Goal: Transaction & Acquisition: Purchase product/service

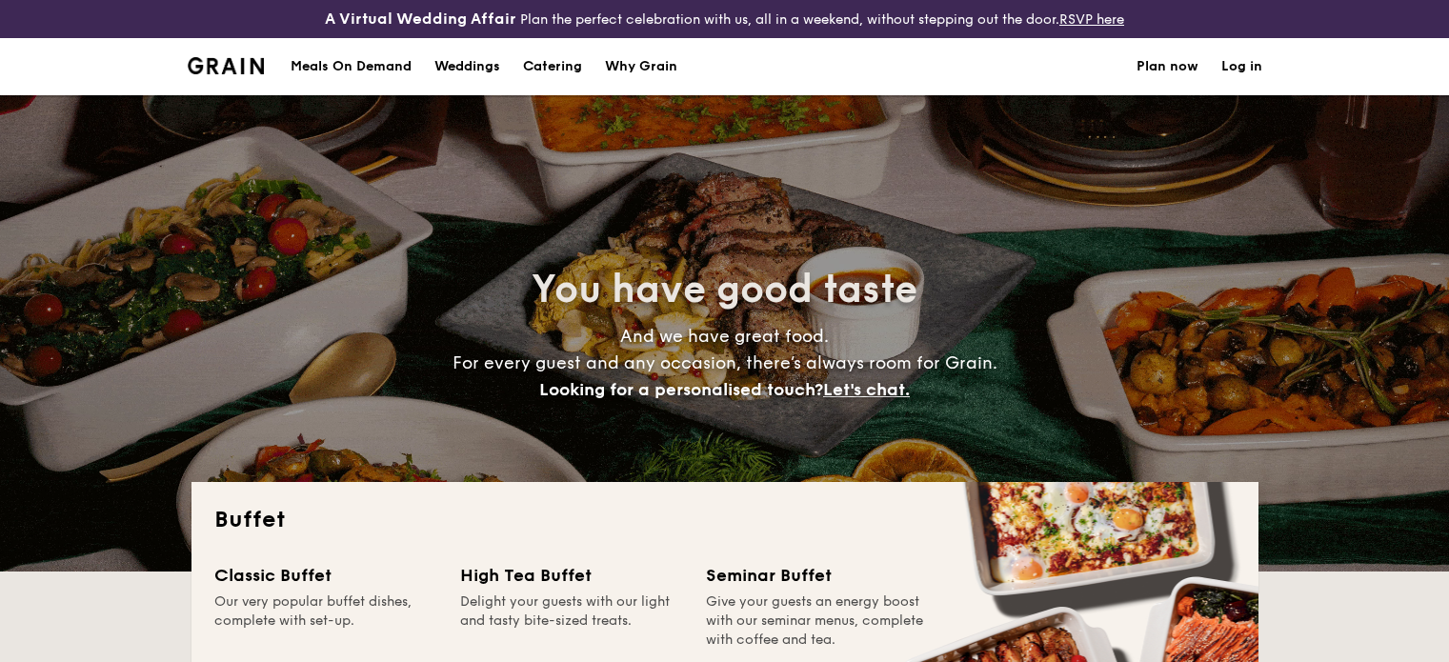
select select
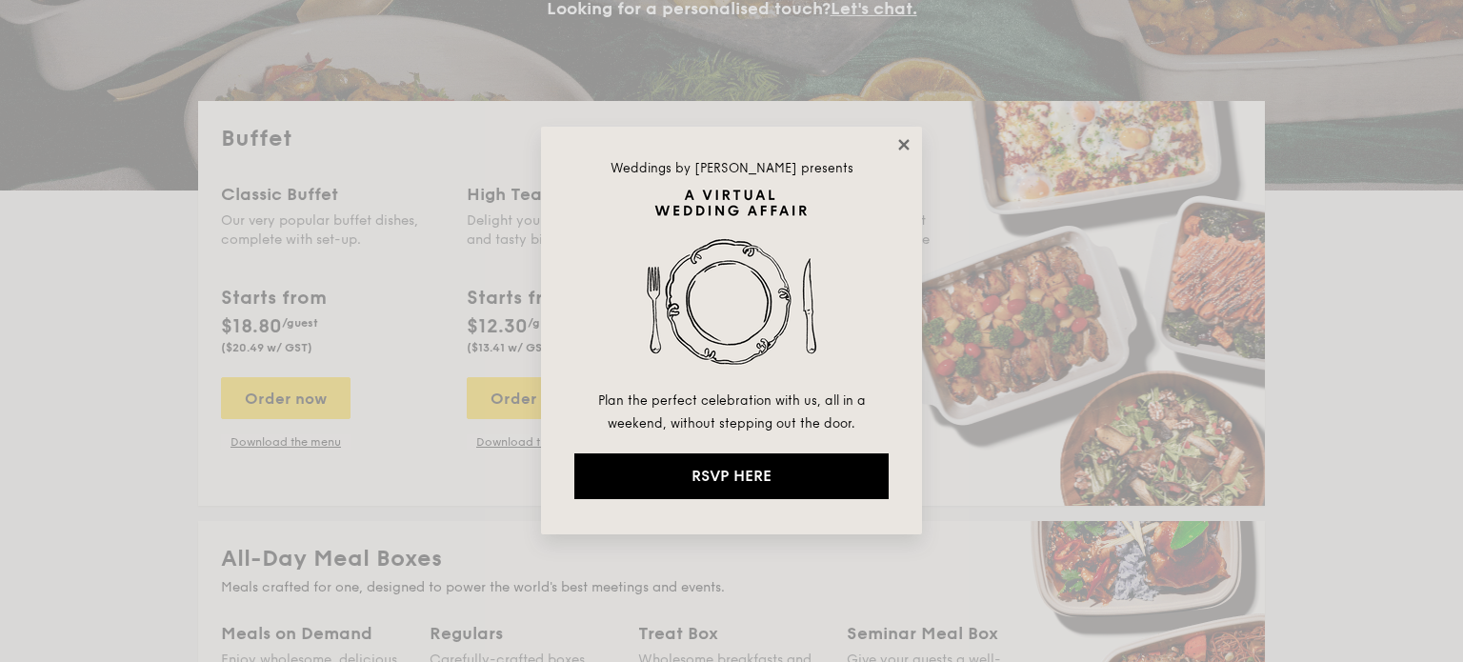
click at [897, 140] on icon at bounding box center [903, 144] width 17 height 17
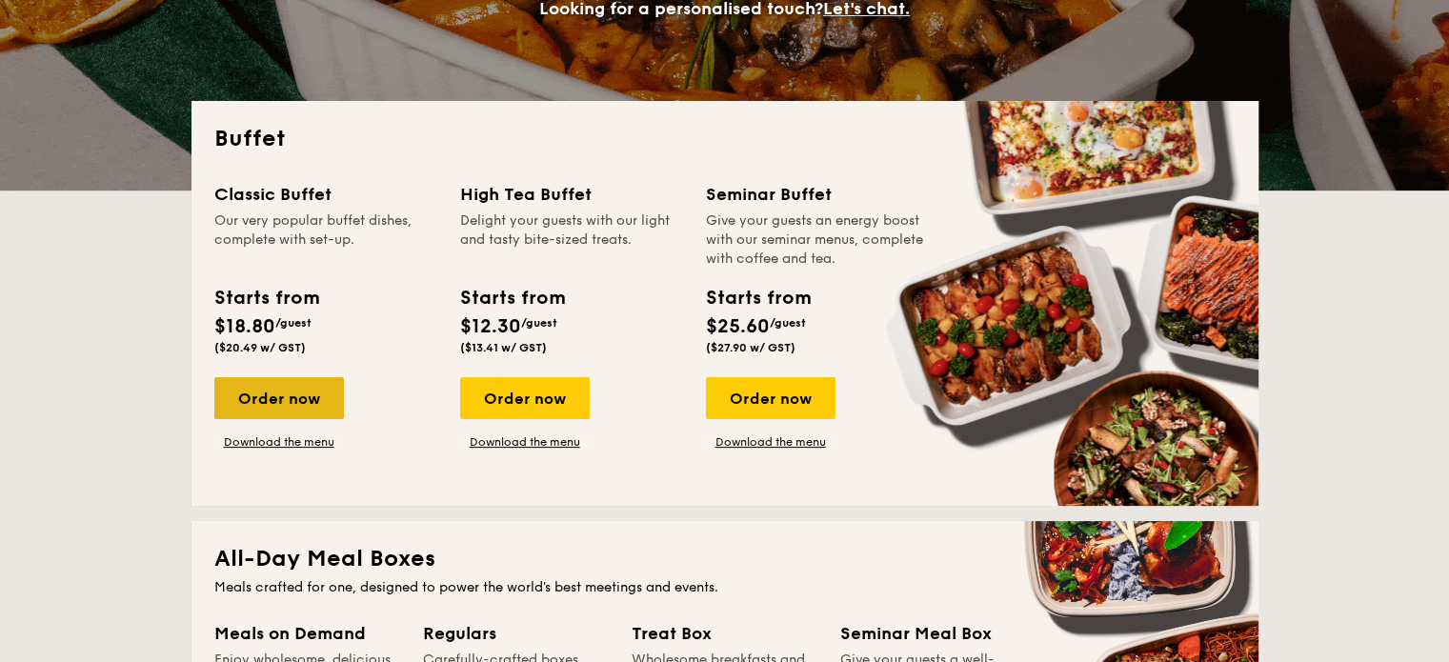
click at [280, 404] on div "Order now" at bounding box center [279, 398] width 130 height 42
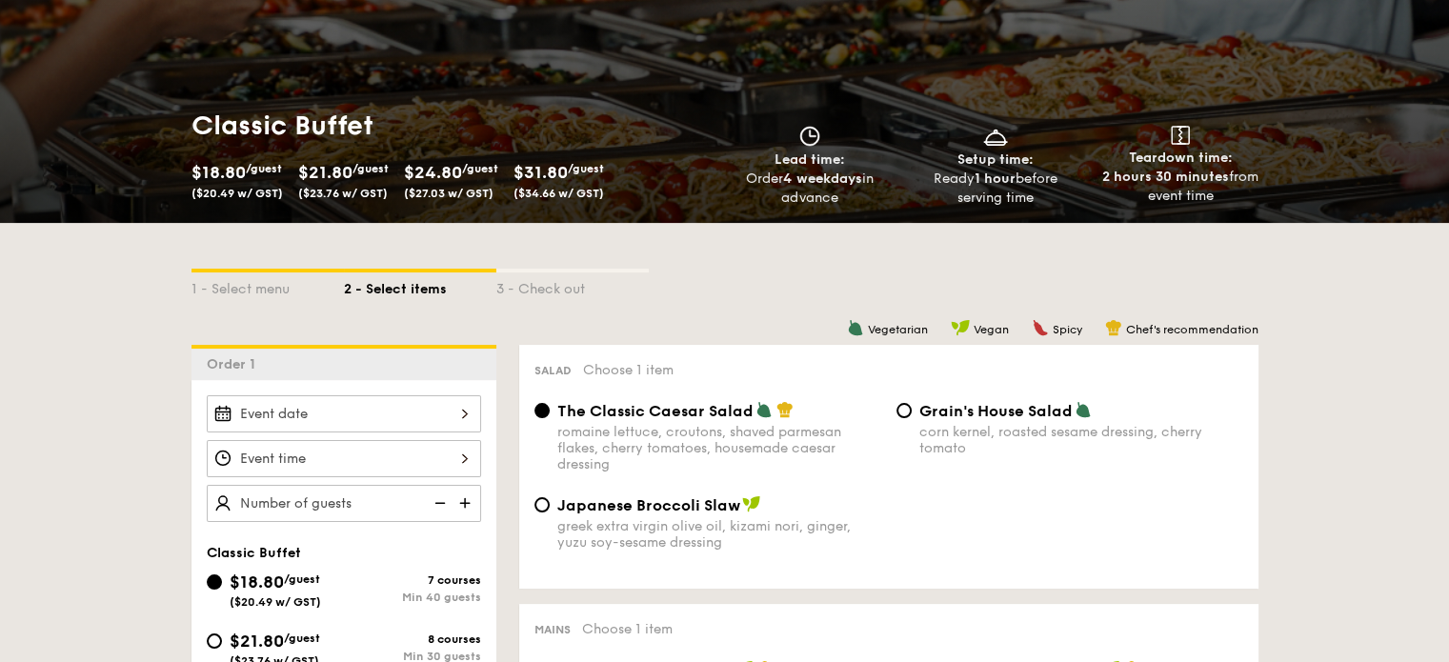
scroll to position [476, 0]
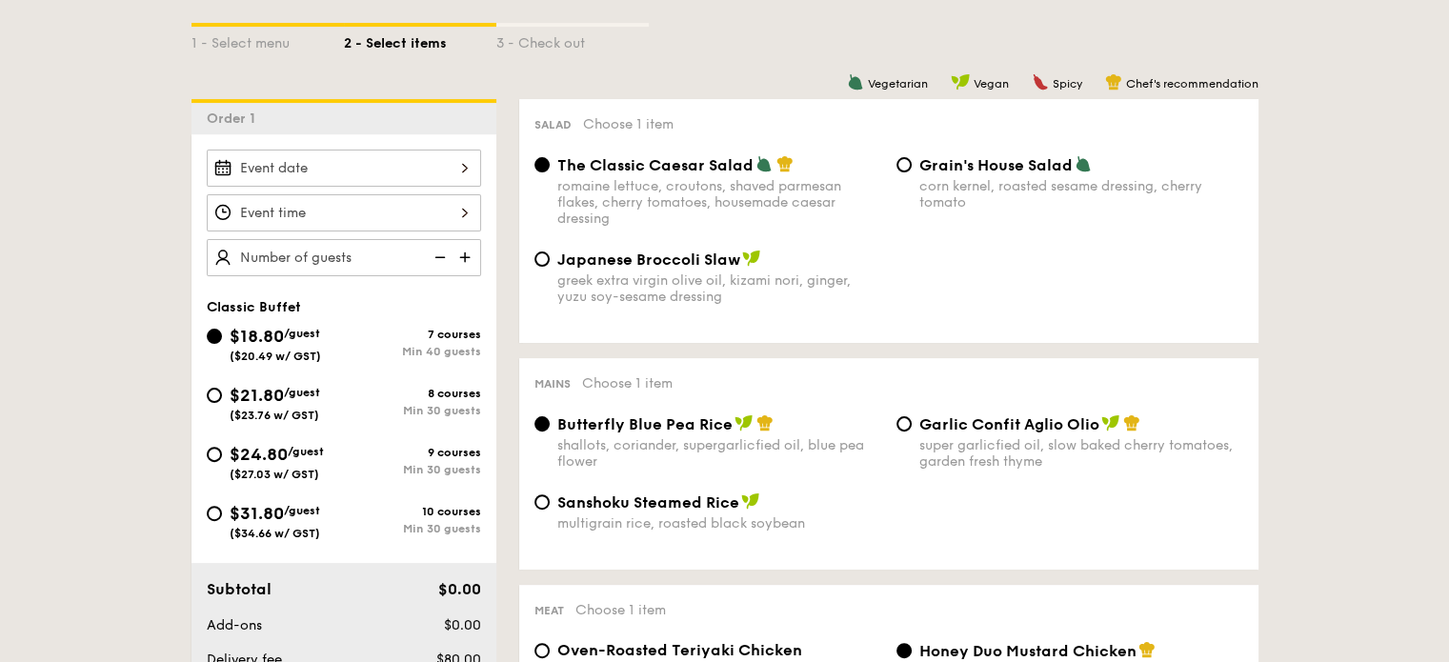
select select
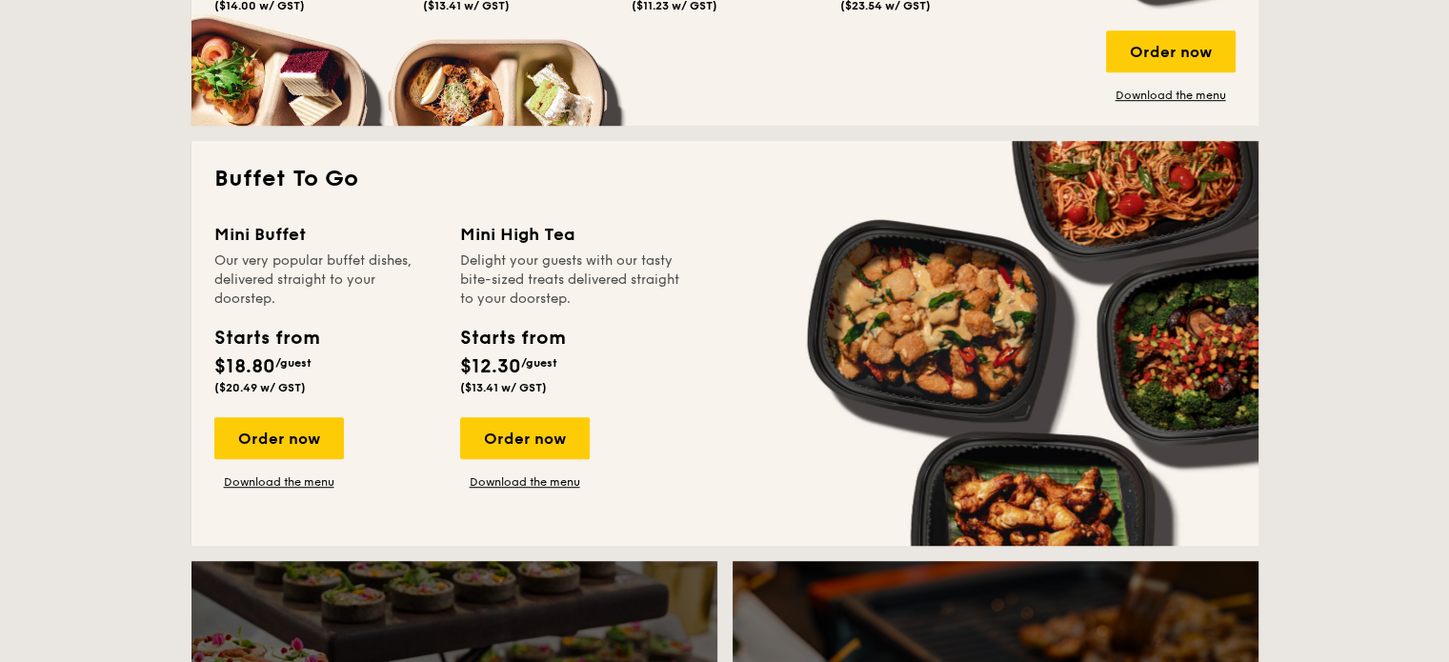
scroll to position [1372, 0]
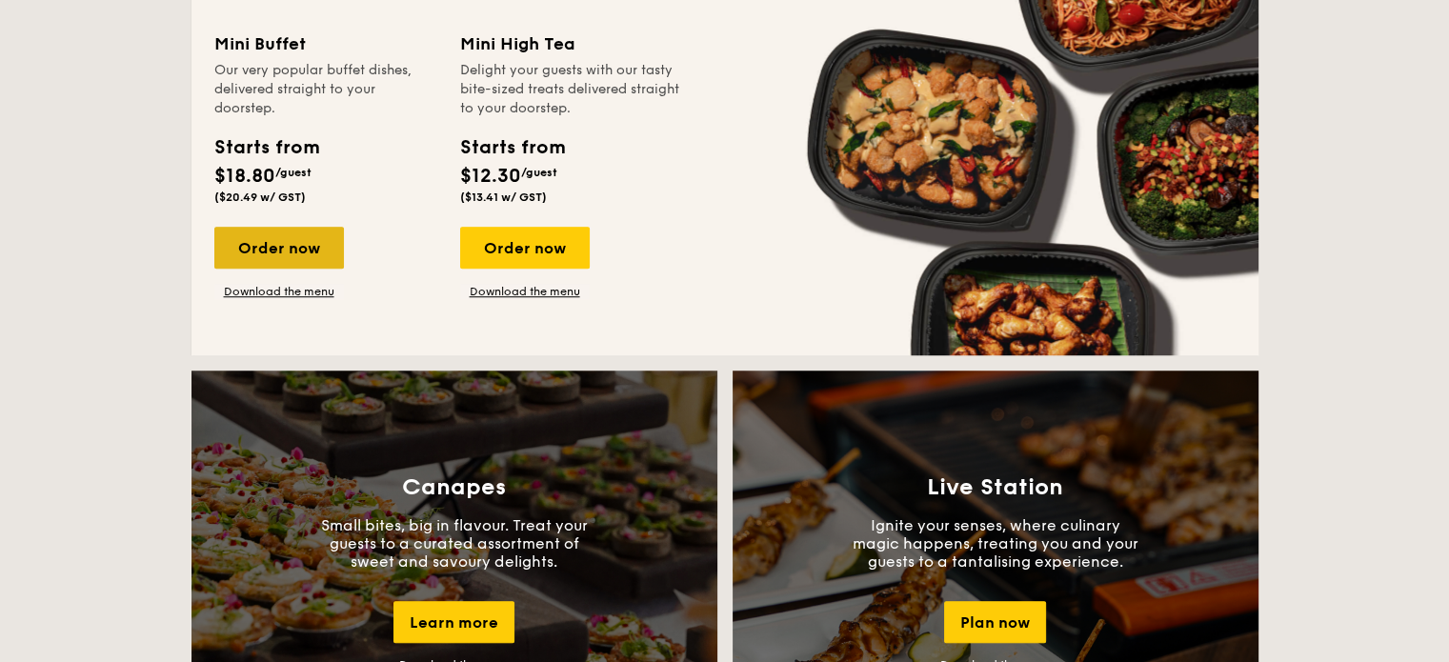
click at [299, 250] on div "Order now" at bounding box center [279, 248] width 130 height 42
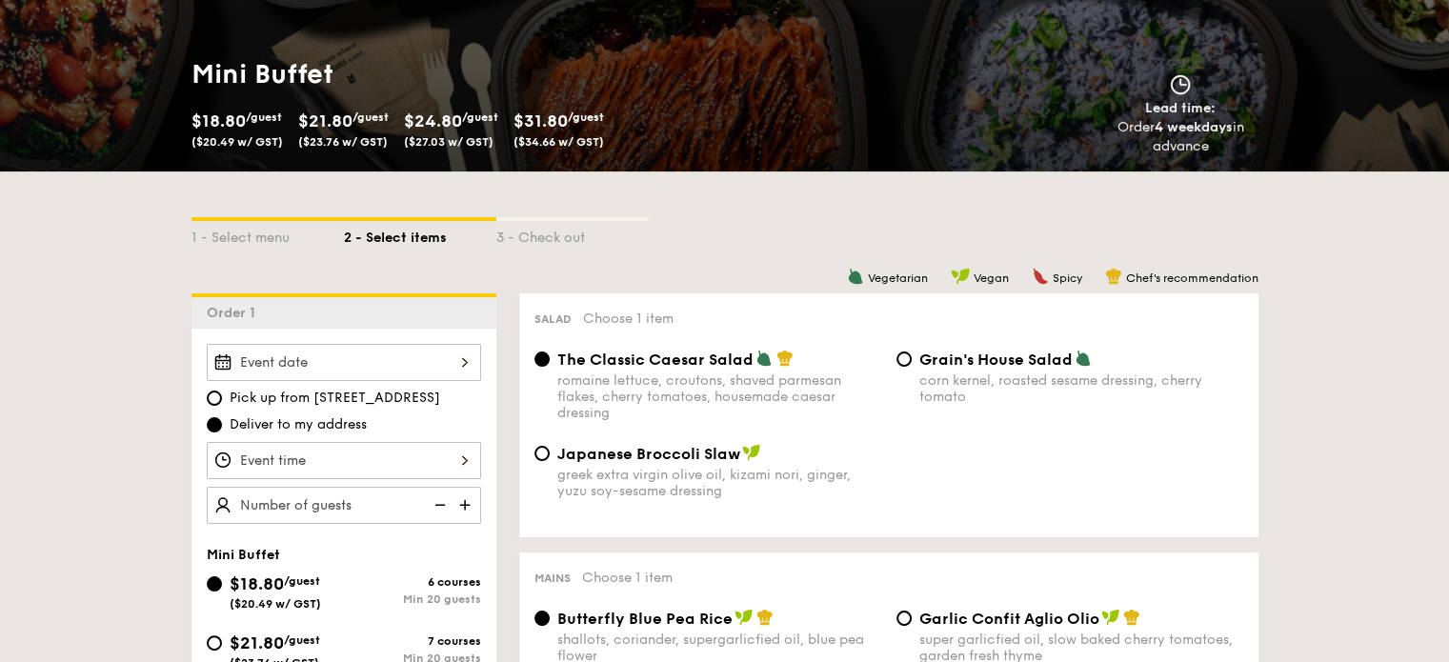
scroll to position [476, 0]
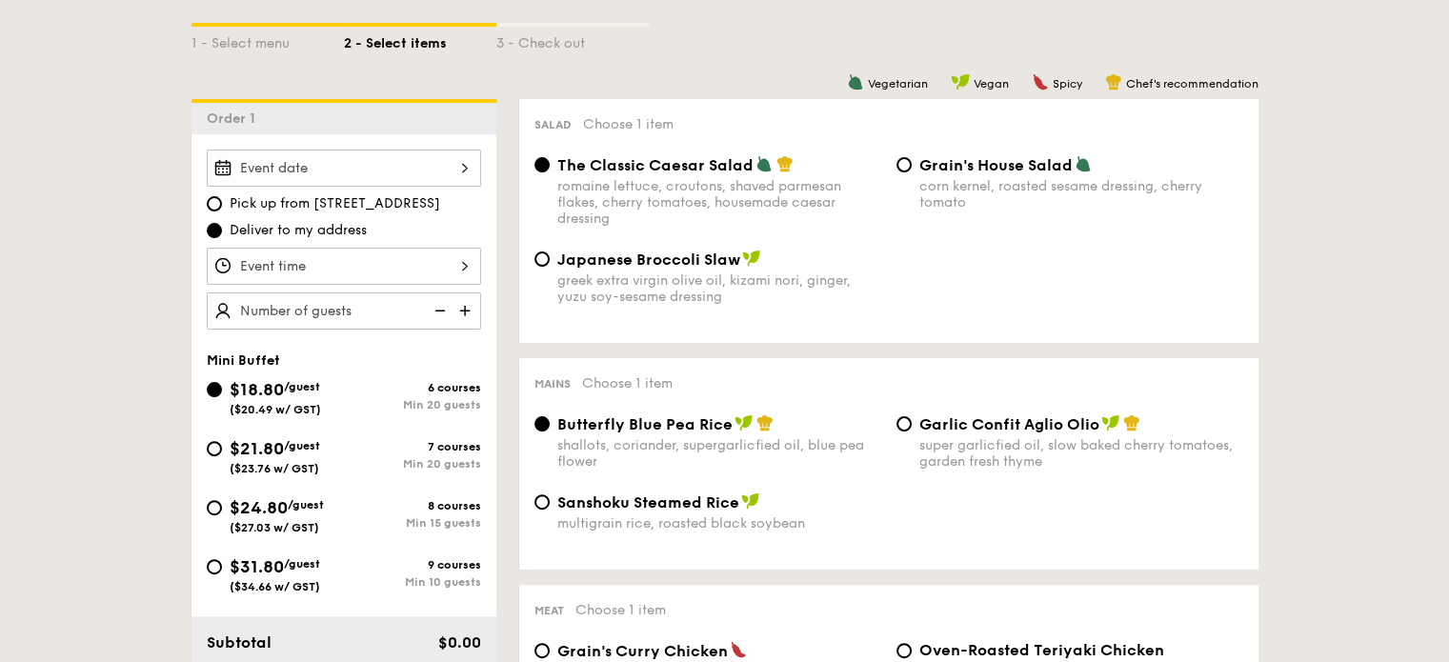
click at [361, 172] on div at bounding box center [344, 168] width 274 height 37
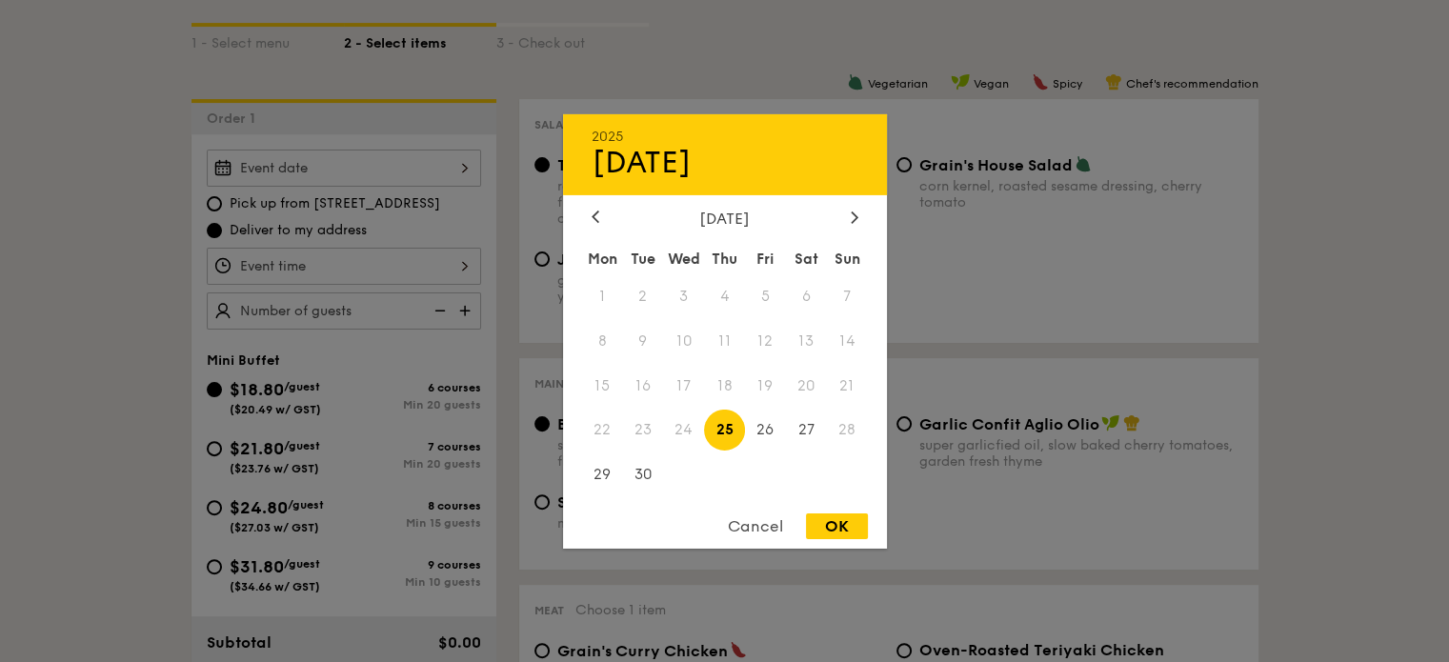
click at [970, 258] on div at bounding box center [724, 331] width 1449 height 662
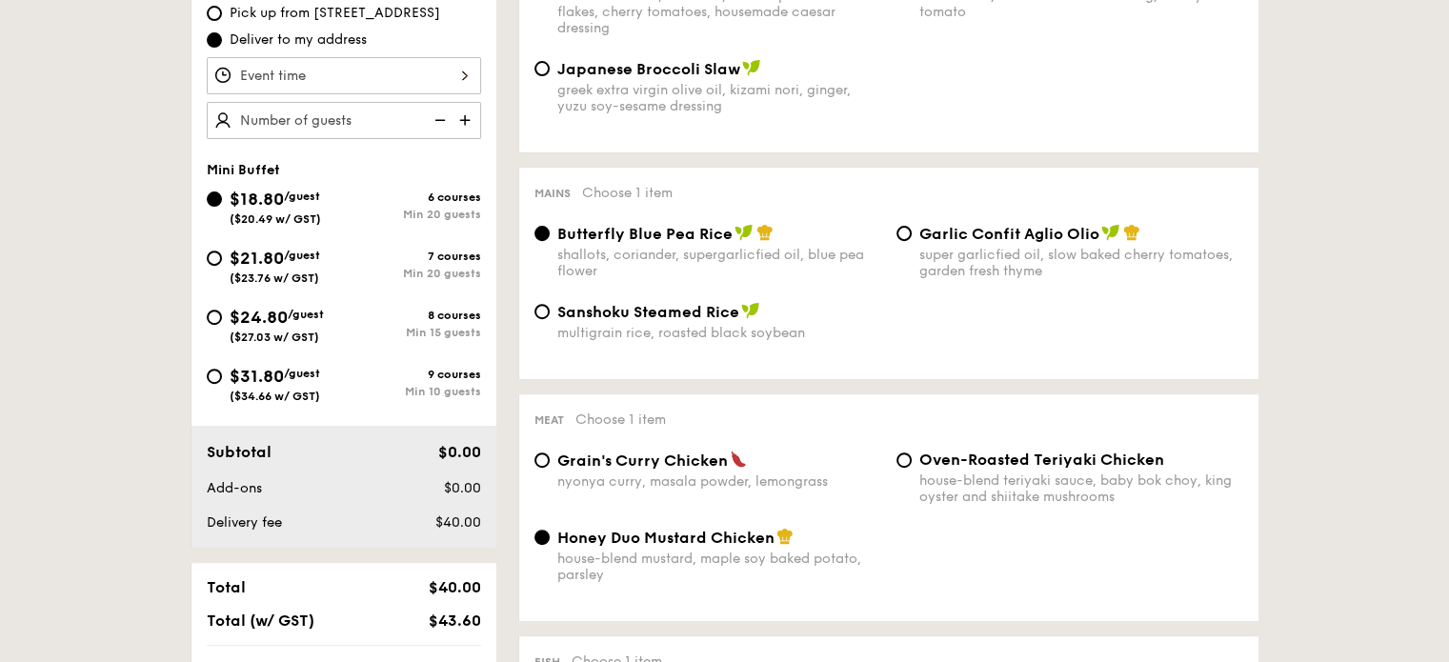
scroll to position [571, 0]
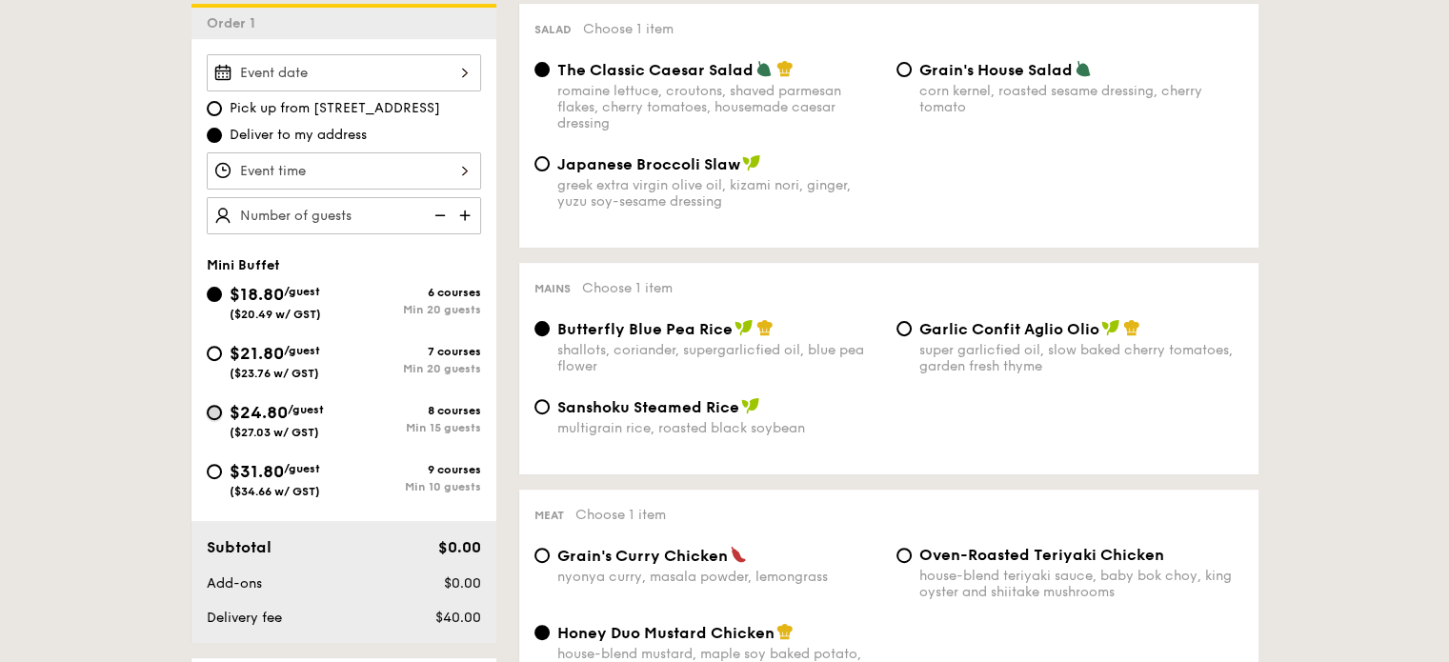
click at [208, 406] on input "$24.80 /guest ($27.03 w/ GST) 8 courses Min 15 guests" at bounding box center [214, 412] width 15 height 15
radio input "true"
radio input "false"
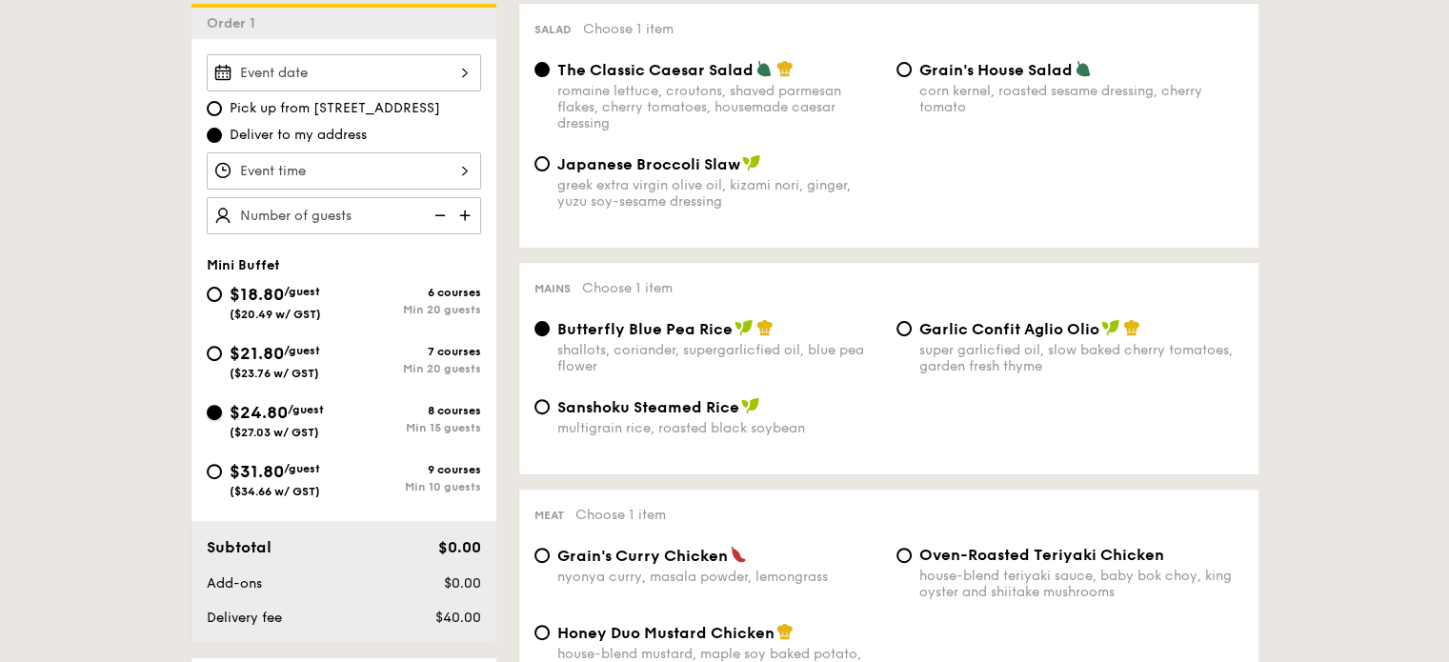
radio input "true"
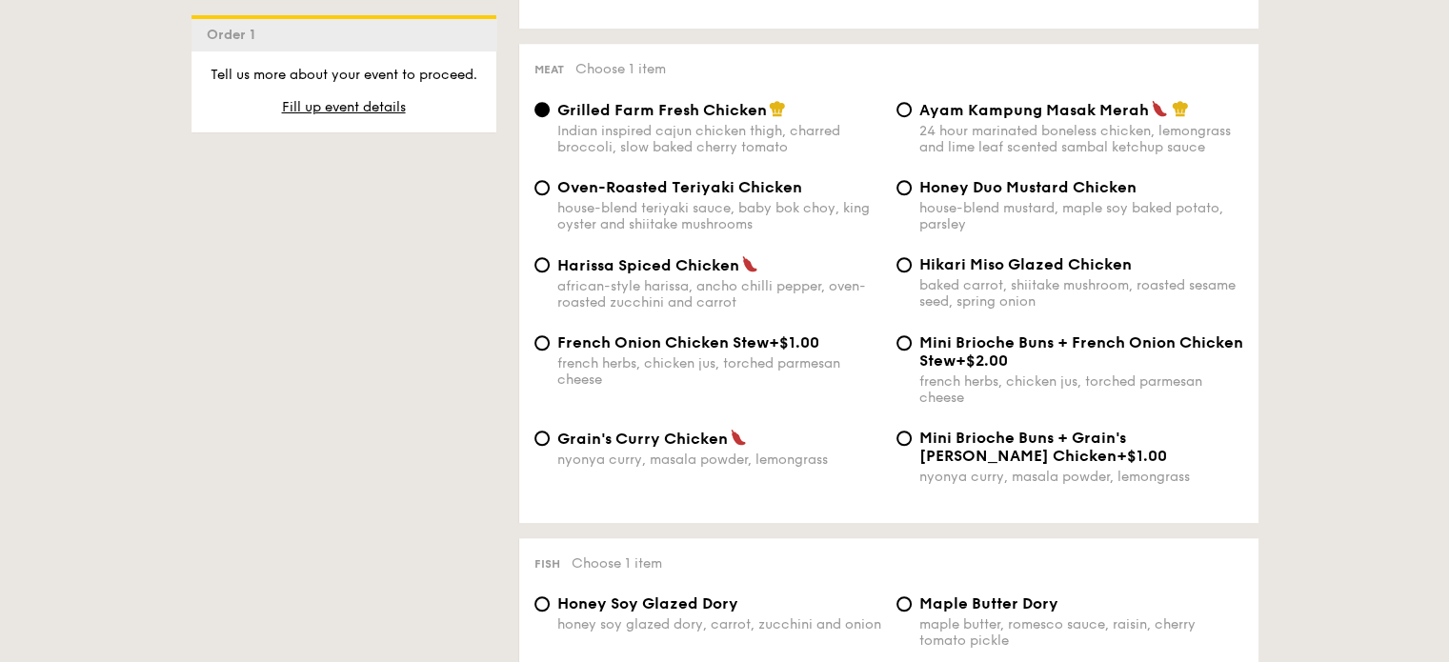
scroll to position [1429, 0]
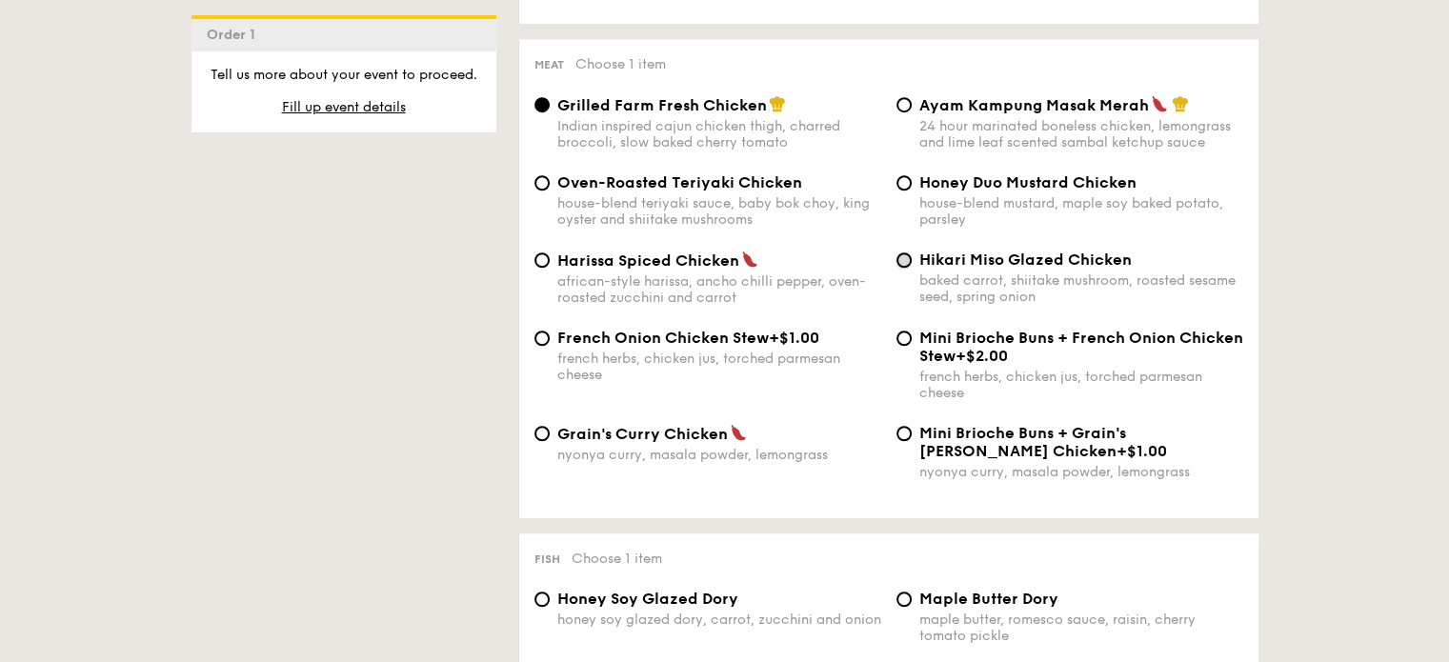
click at [902, 266] on input "Hikari Miso Glazed Chicken baked carrot, shiitake mushroom, roasted sesame seed…" at bounding box center [903, 259] width 15 height 15
radio input "true"
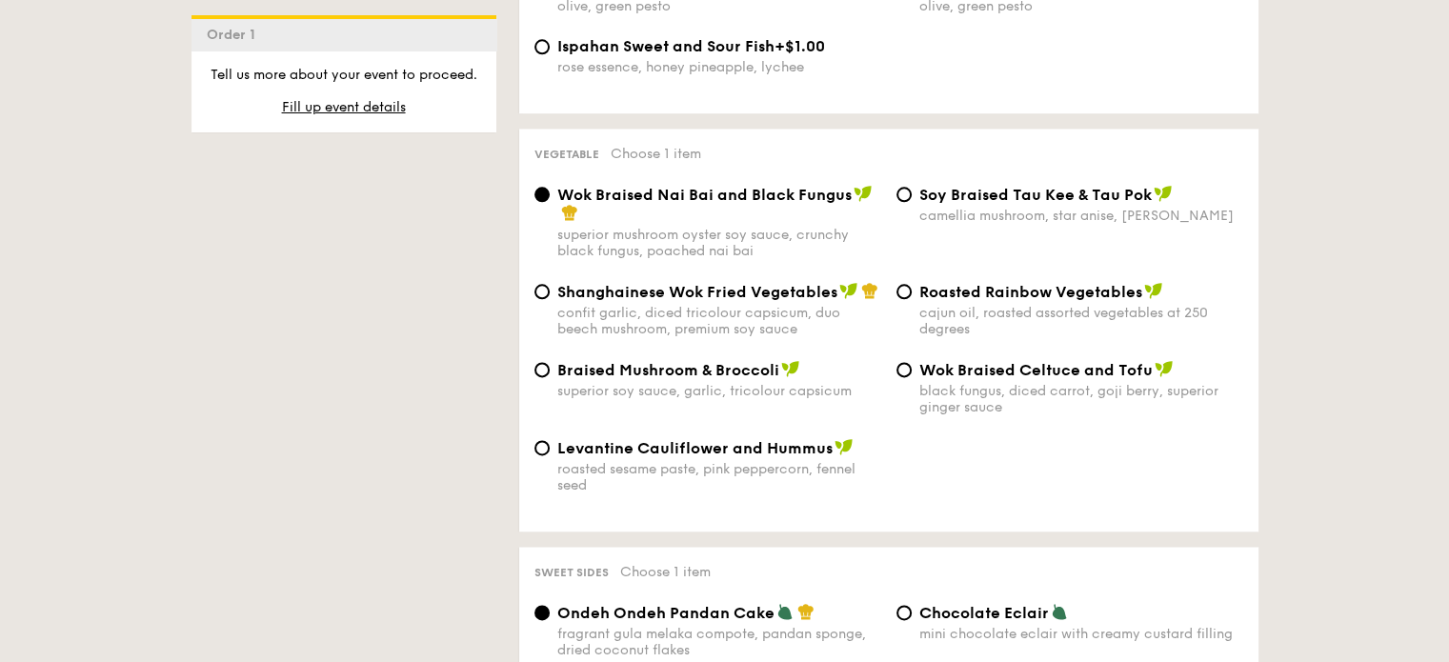
scroll to position [2381, 0]
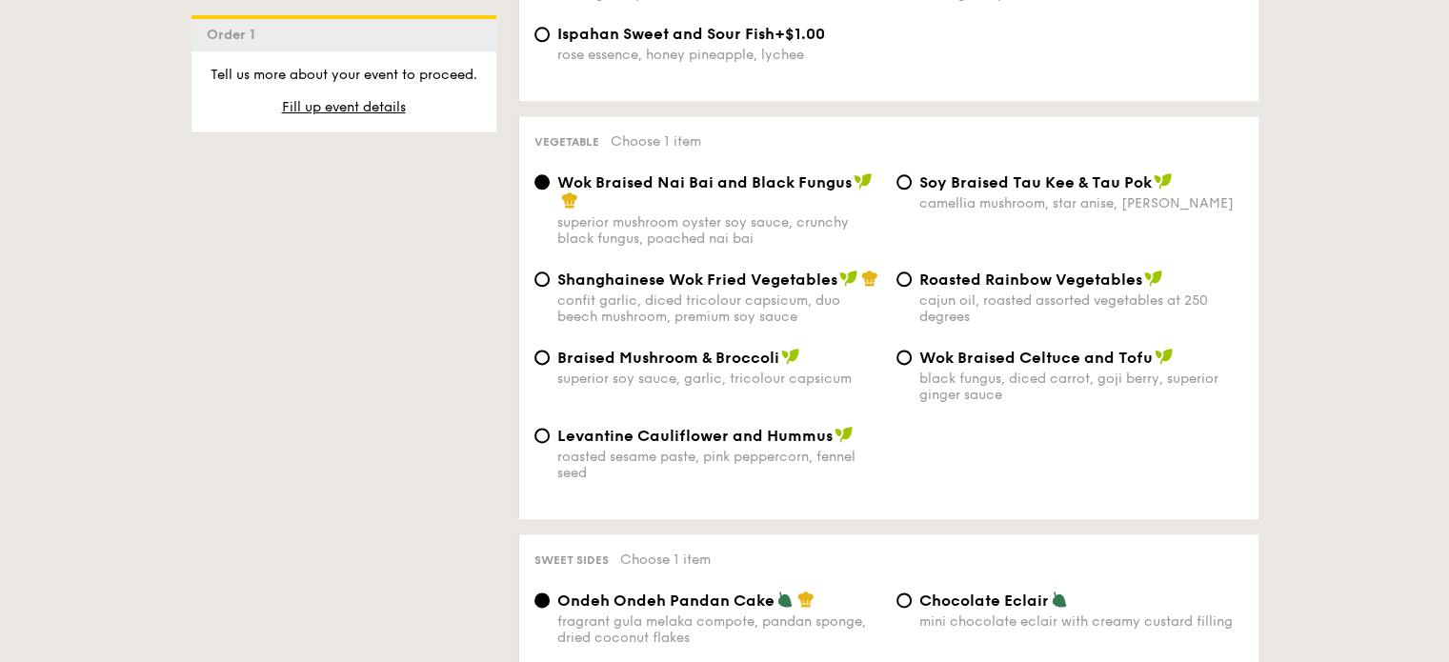
click at [716, 305] on div "confit garlic, diced tricolour capsicum, duo beech mushroom, premium soy sauce" at bounding box center [719, 308] width 324 height 32
click at [550, 287] on input "Shanghainese Wok Fried Vegetables confit garlic, diced tricolour capsicum, duo …" at bounding box center [541, 278] width 15 height 15
radio input "true"
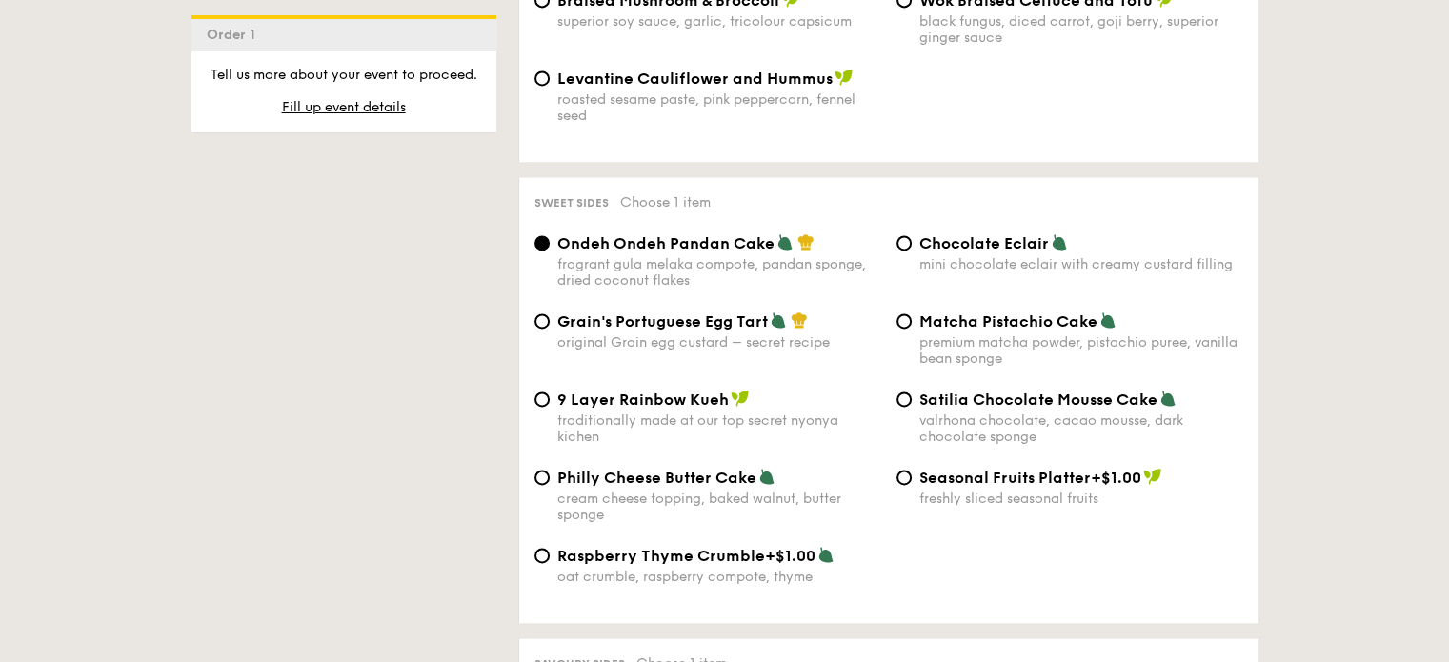
scroll to position [2762, 0]
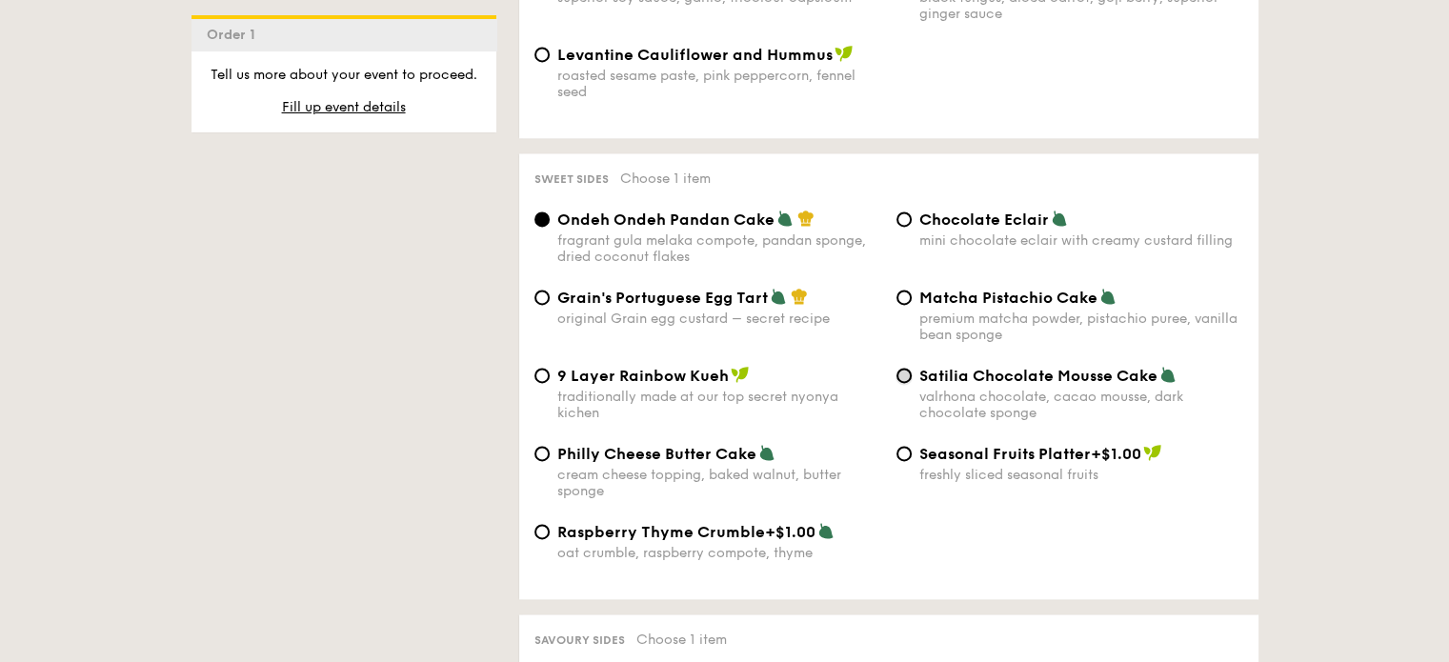
click at [904, 383] on input "Satilia Chocolate Mousse Cake valrhona chocolate, cacao mousse, dark chocolate …" at bounding box center [903, 375] width 15 height 15
radio input "true"
click at [901, 315] on div "Matcha Pistachio Cake premium matcha powder, pistachio puree, vanilla bean spon…" at bounding box center [1070, 315] width 362 height 55
click at [914, 308] on div "Matcha Pistachio Cake premium matcha powder, pistachio puree, vanilla bean spon…" at bounding box center [1070, 315] width 362 height 55
click at [903, 305] on input "Matcha Pistachio Cake premium matcha powder, pistachio puree, vanilla bean spon…" at bounding box center [903, 297] width 15 height 15
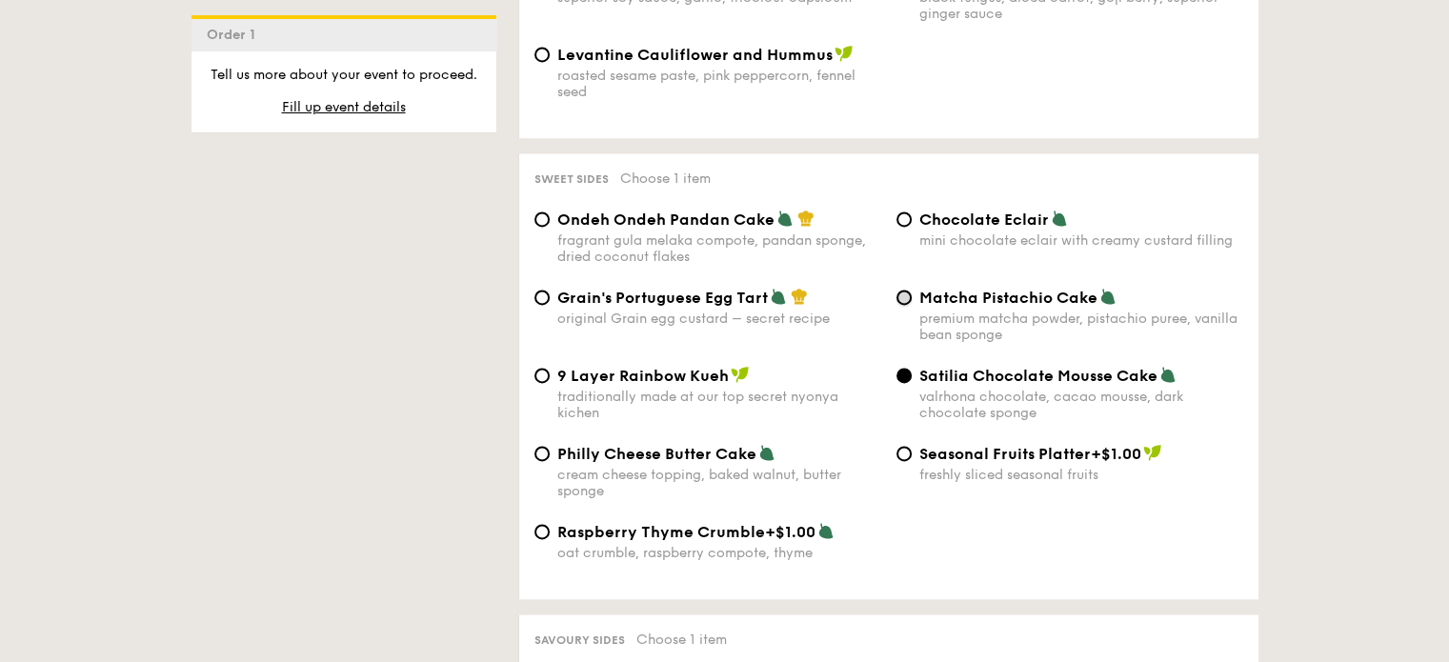
radio input "true"
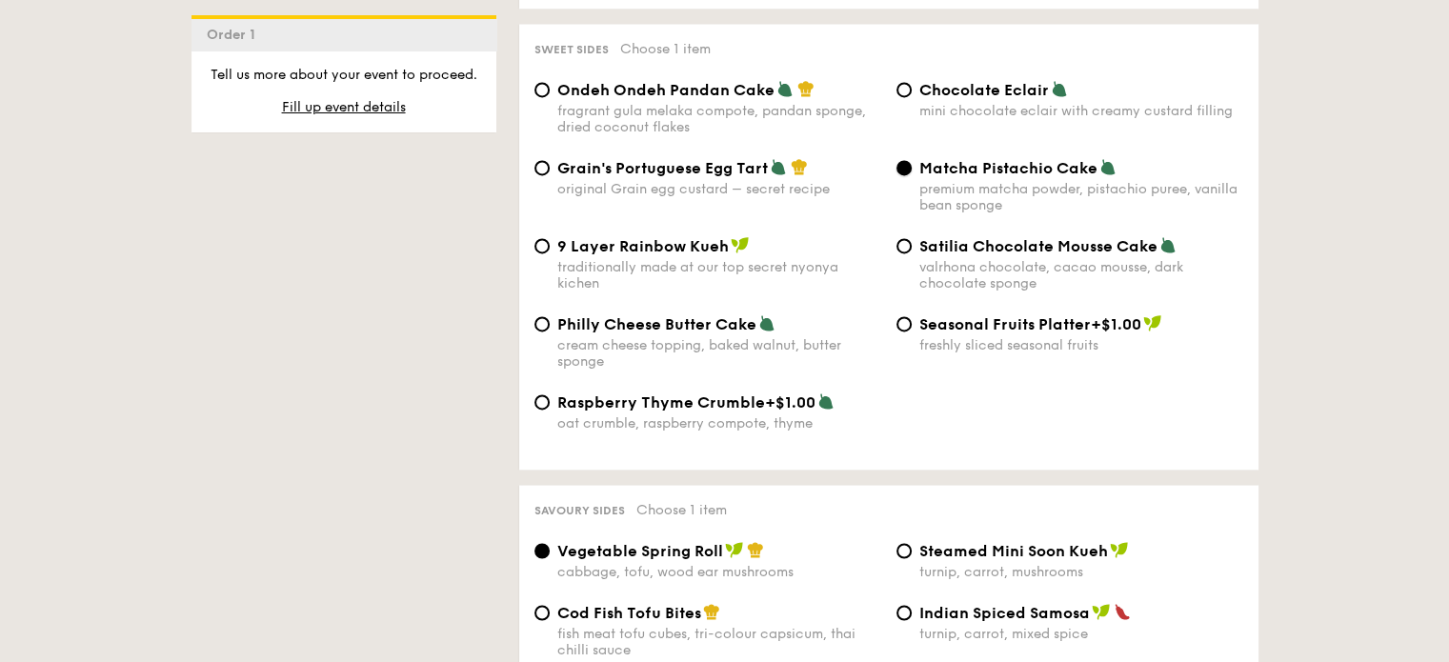
scroll to position [3143, 0]
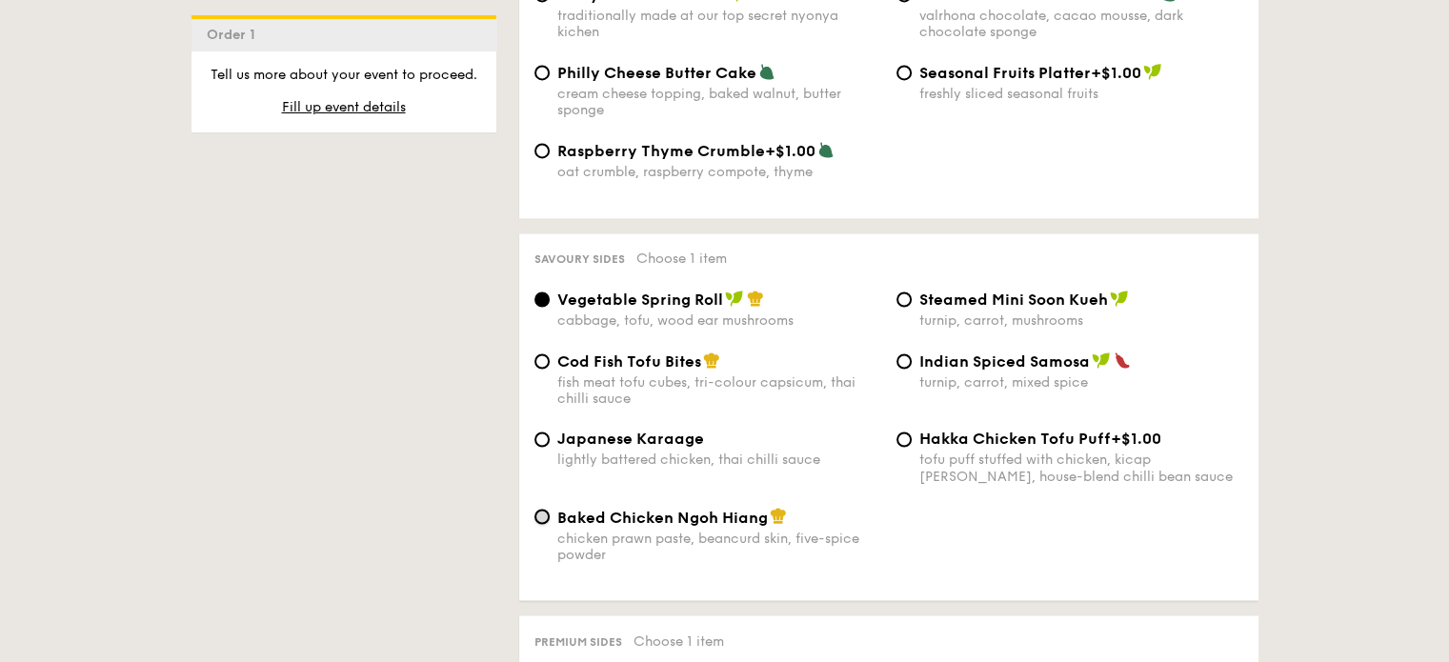
click at [545, 524] on input "Baked Chicken Ngoh Hiang chicken prawn paste, beancurd skin, five-spice powder" at bounding box center [541, 516] width 15 height 15
radio input "true"
click at [545, 307] on input "Vegetable Spring Roll cabbage, tofu, wood ear mushrooms" at bounding box center [541, 298] width 15 height 15
radio input "true"
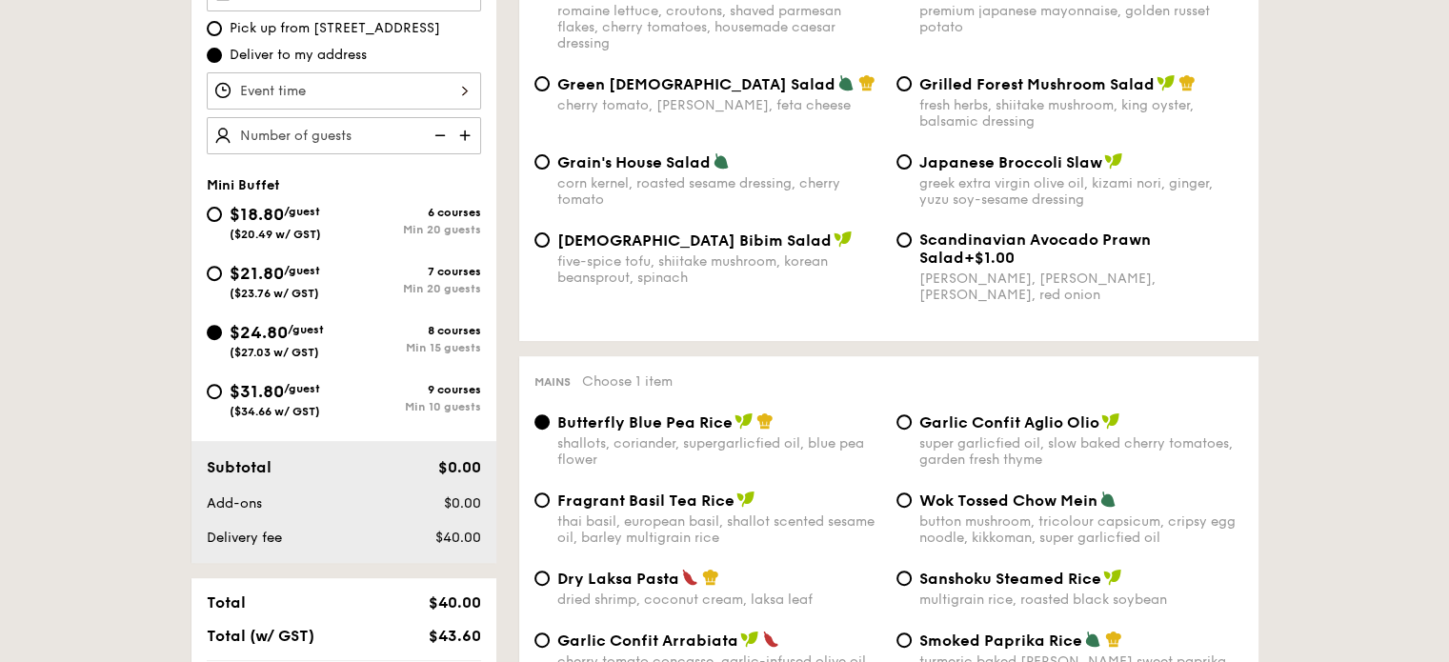
scroll to position [667, 0]
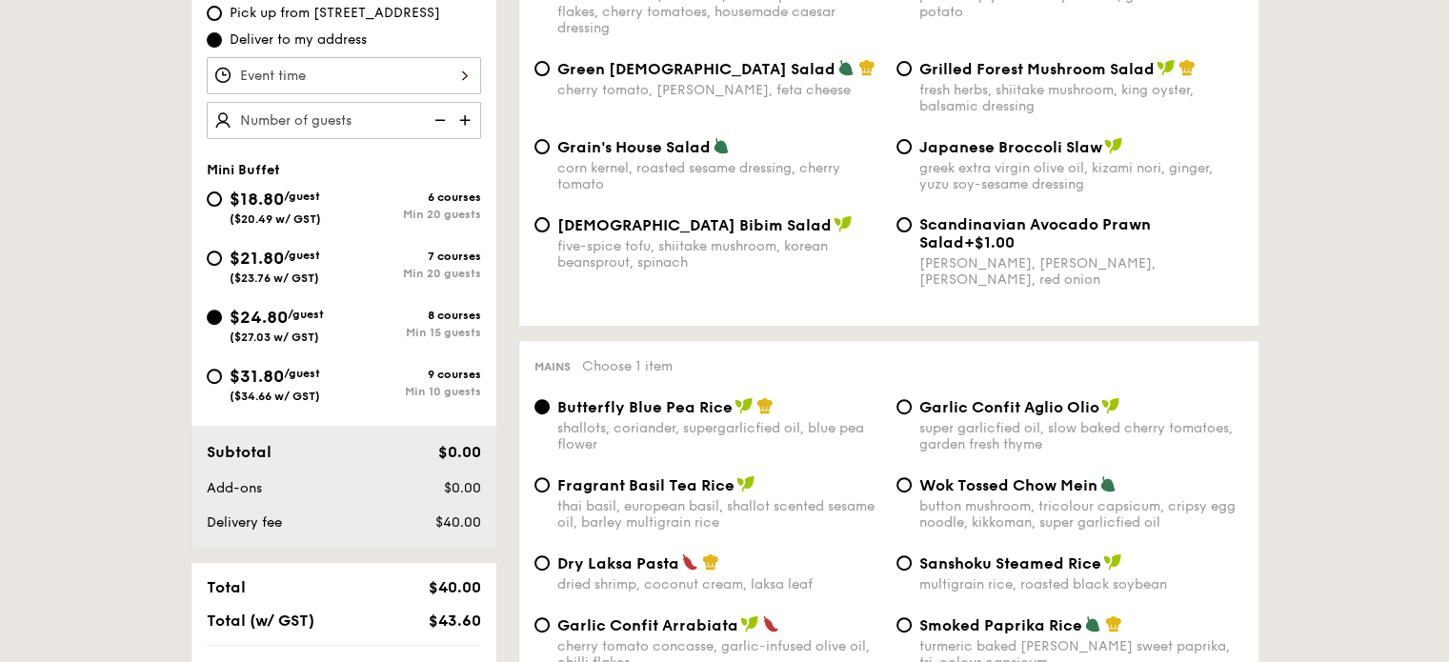
click at [346, 88] on div at bounding box center [344, 75] width 274 height 37
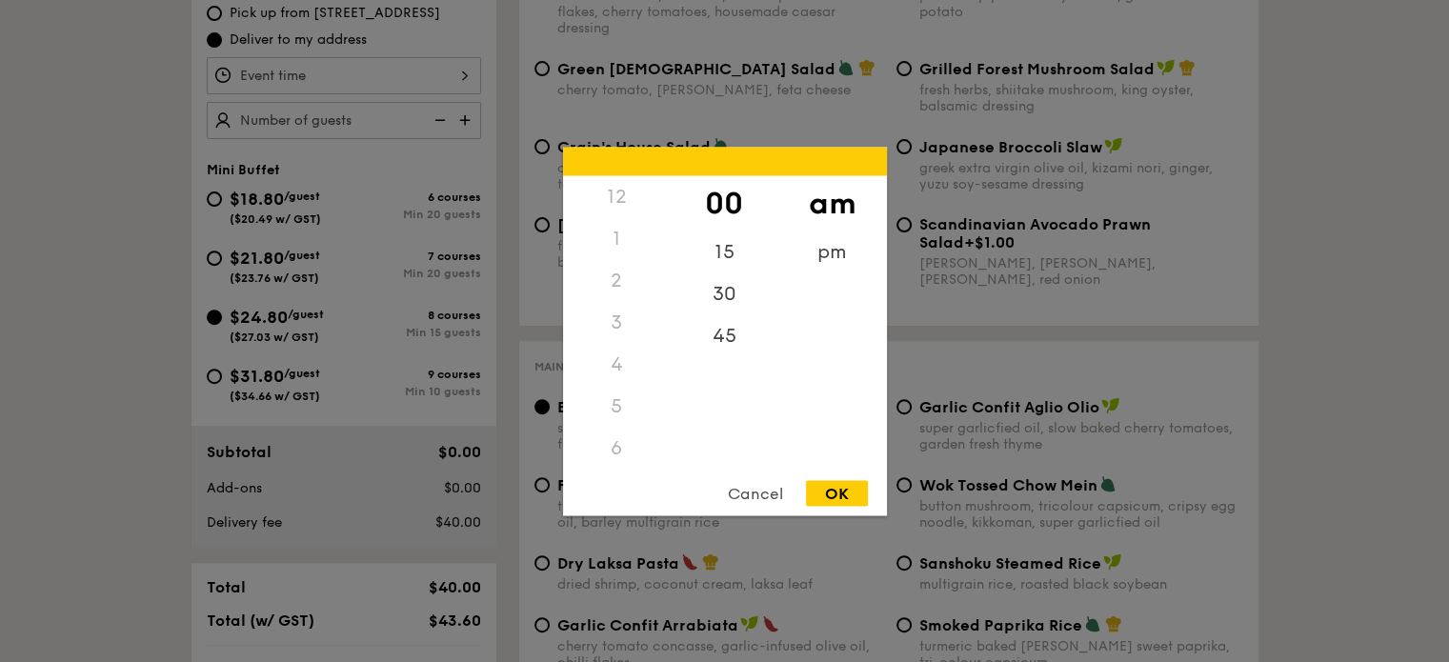
scroll to position [226, 0]
click at [718, 260] on div "15" at bounding box center [725, 258] width 108 height 55
click at [832, 497] on div "OK" at bounding box center [837, 493] width 62 height 26
type input "11:15AM"
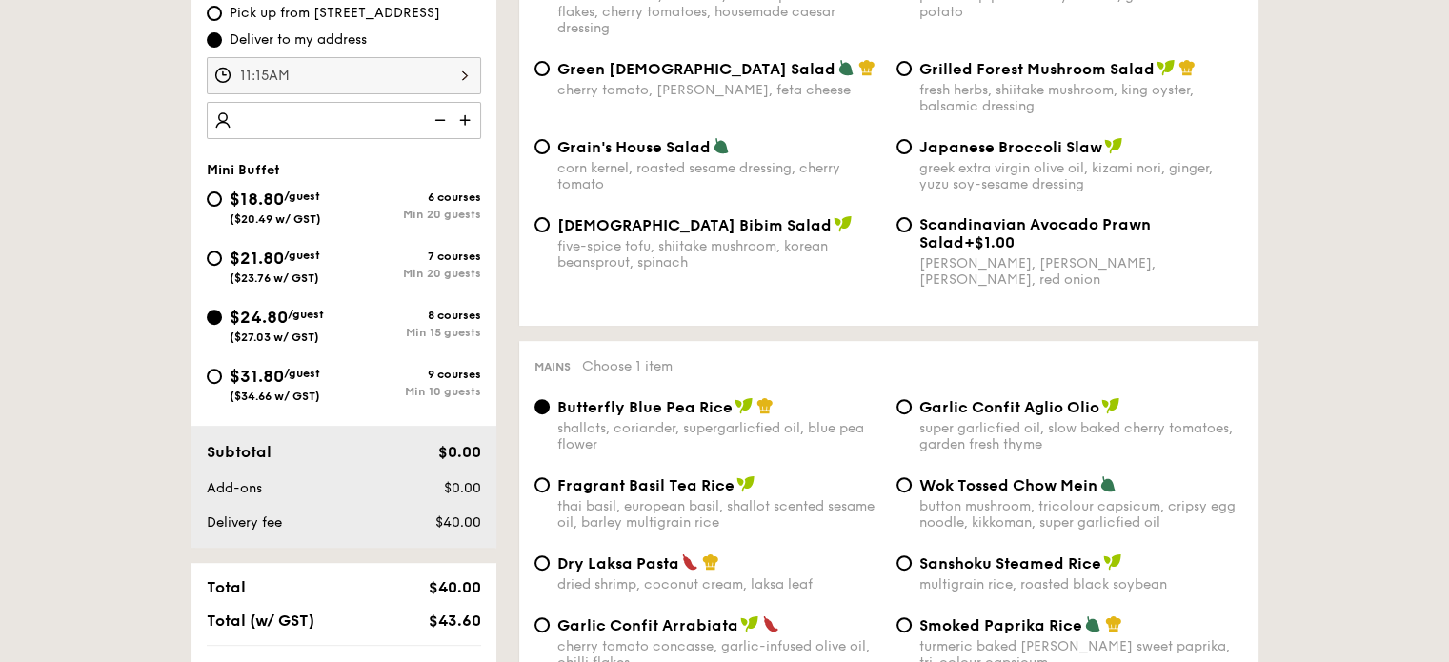
click at [467, 114] on img at bounding box center [466, 120] width 29 height 36
type input "20 guests"
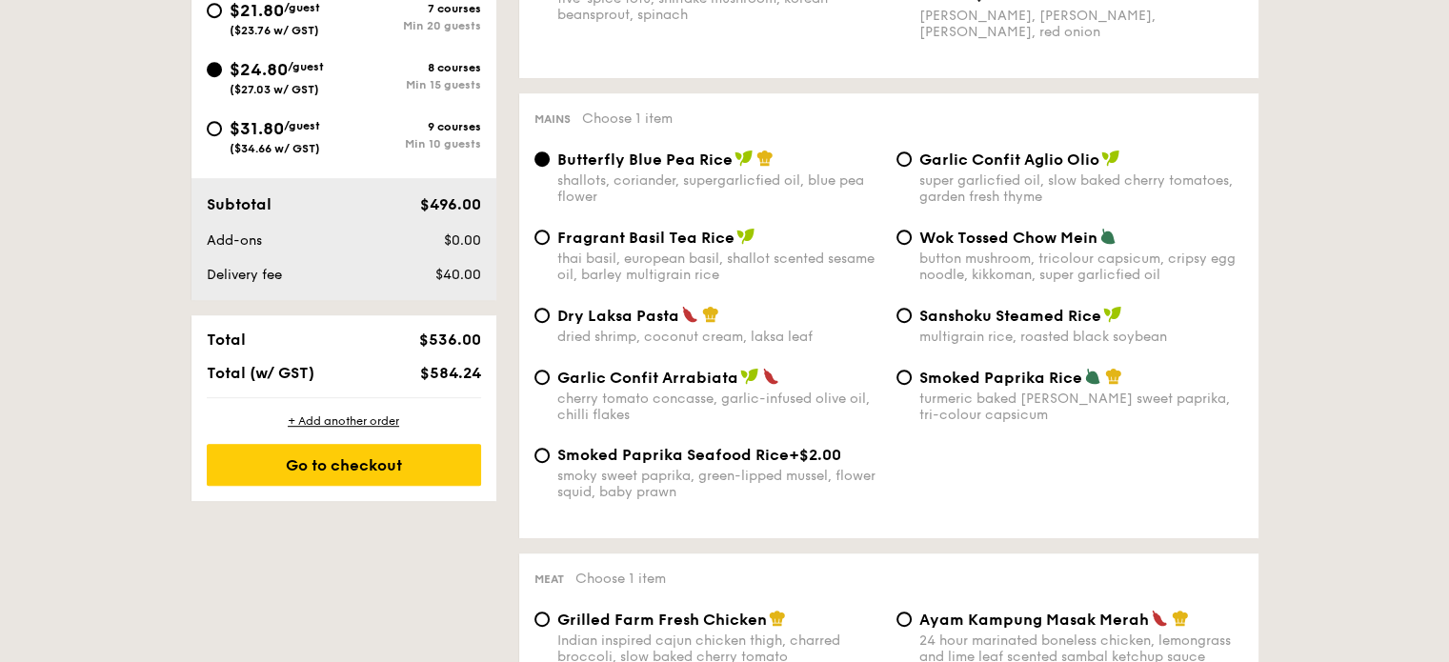
scroll to position [952, 0]
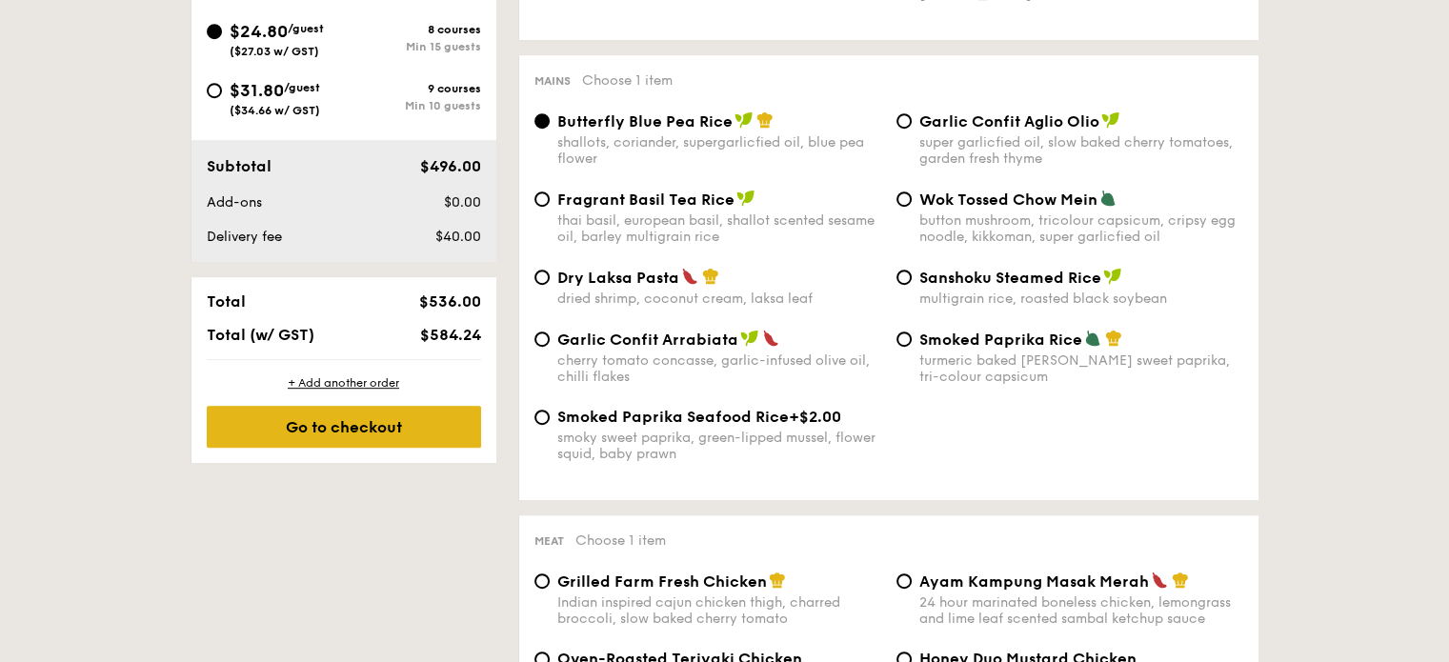
click at [236, 423] on div "Go to checkout" at bounding box center [344, 427] width 274 height 42
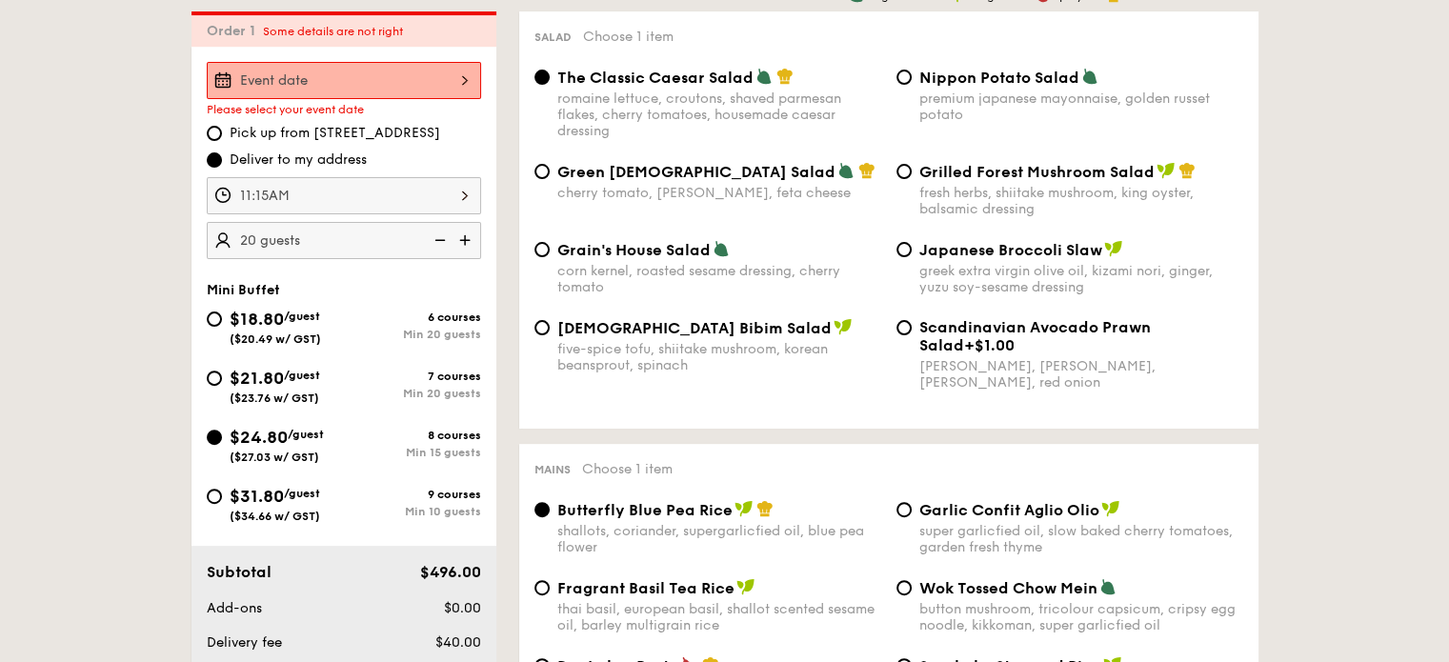
scroll to position [547, 0]
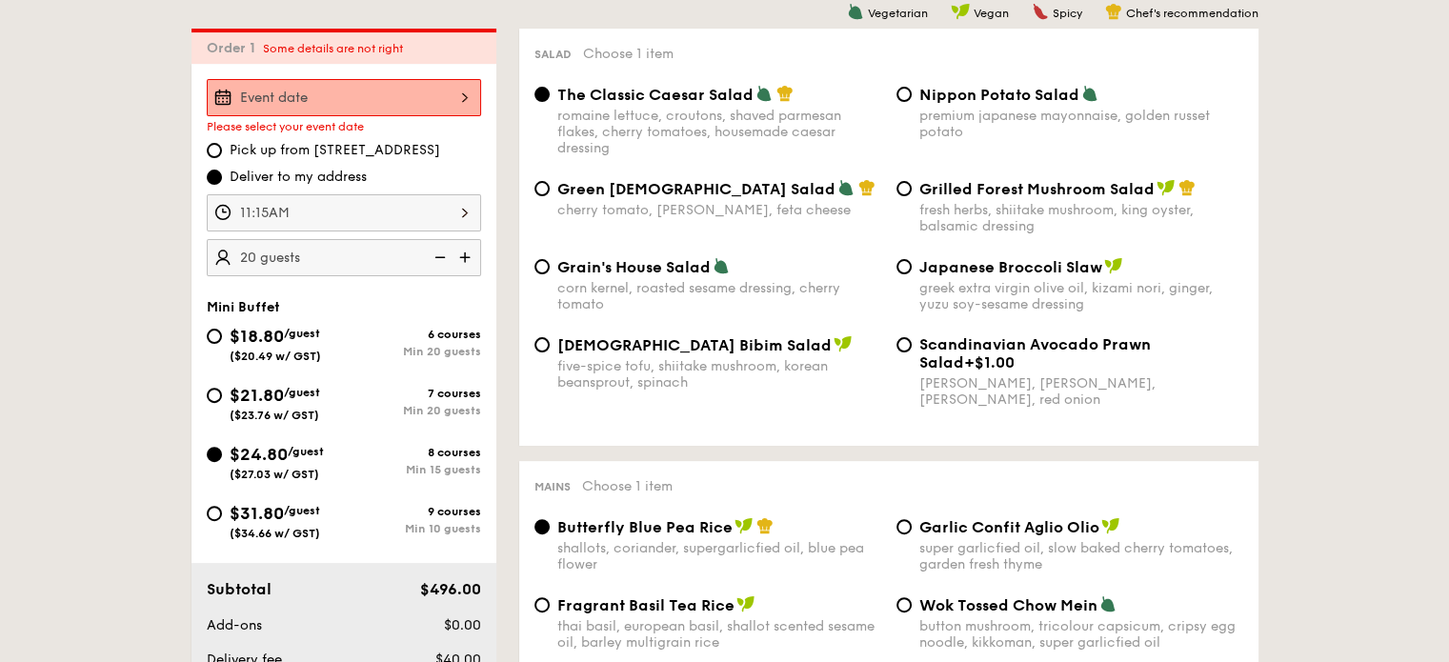
click at [344, 94] on div at bounding box center [344, 97] width 274 height 37
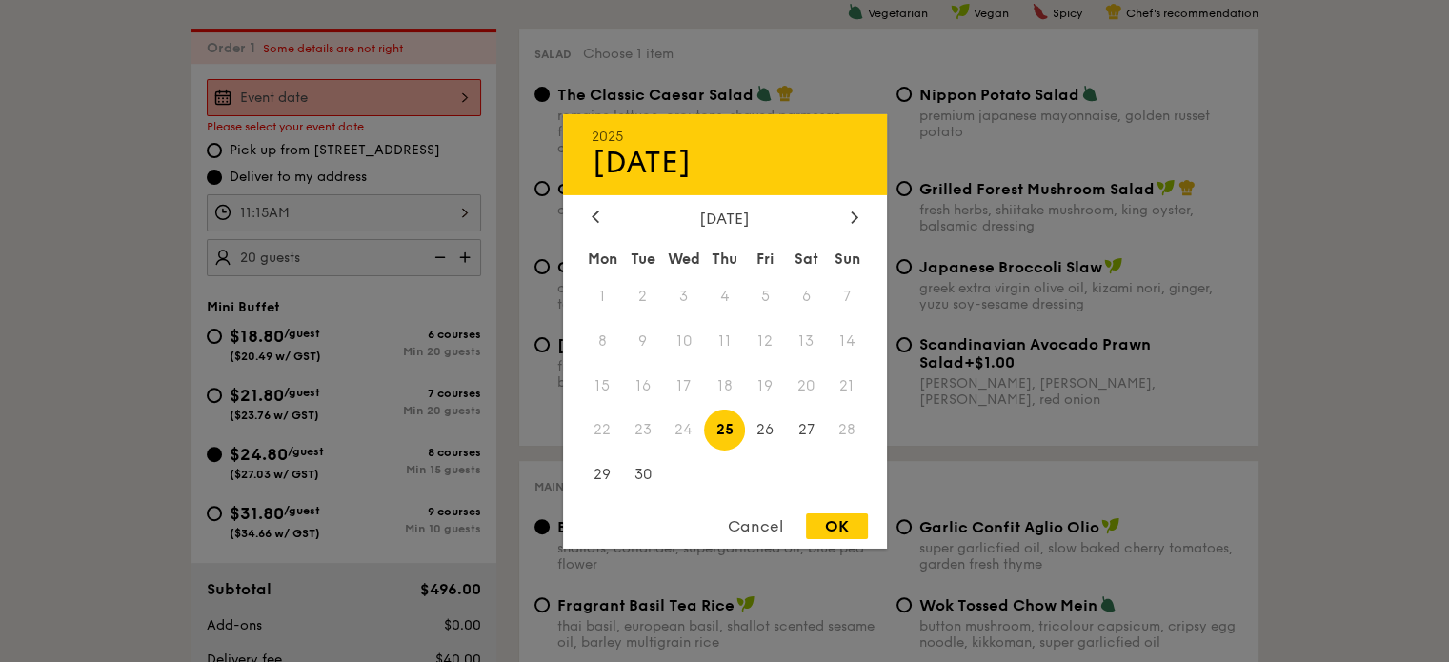
click at [719, 431] on span "25" at bounding box center [724, 430] width 41 height 41
click at [842, 525] on div "OK" at bounding box center [837, 526] width 62 height 26
type input "[DATE]"
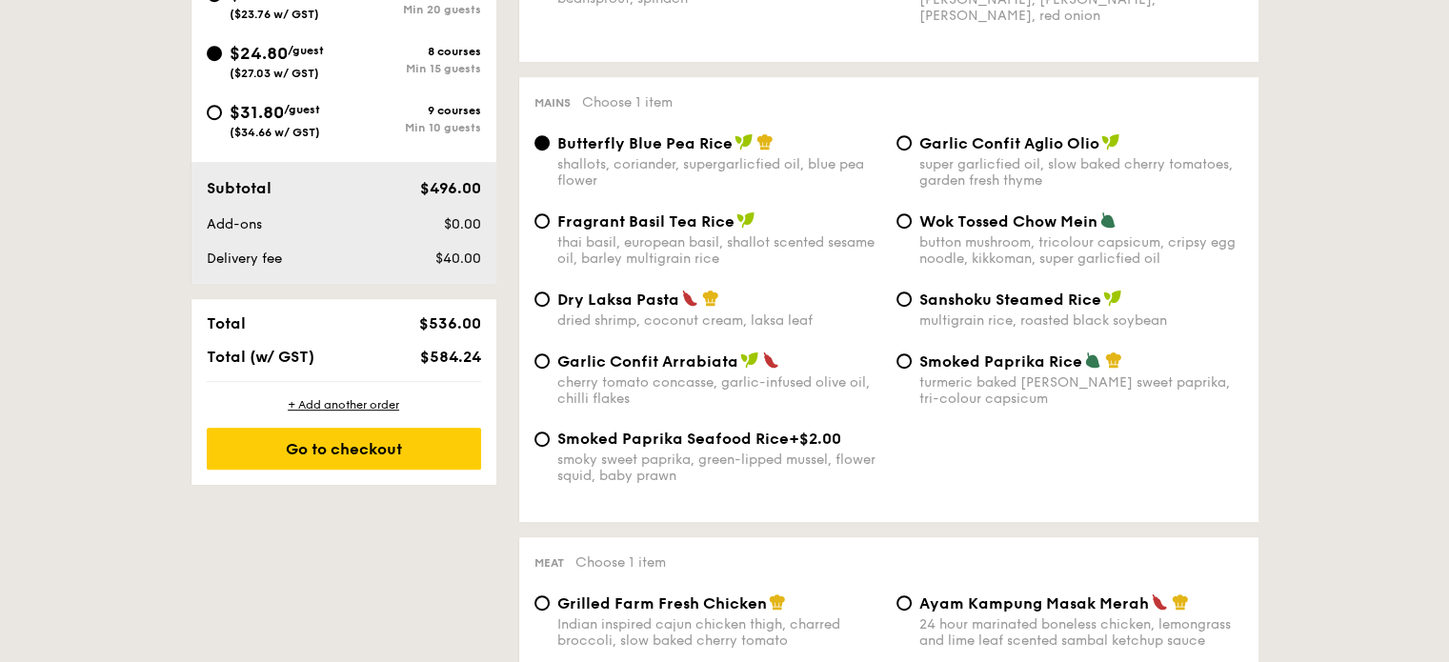
scroll to position [1023, 0]
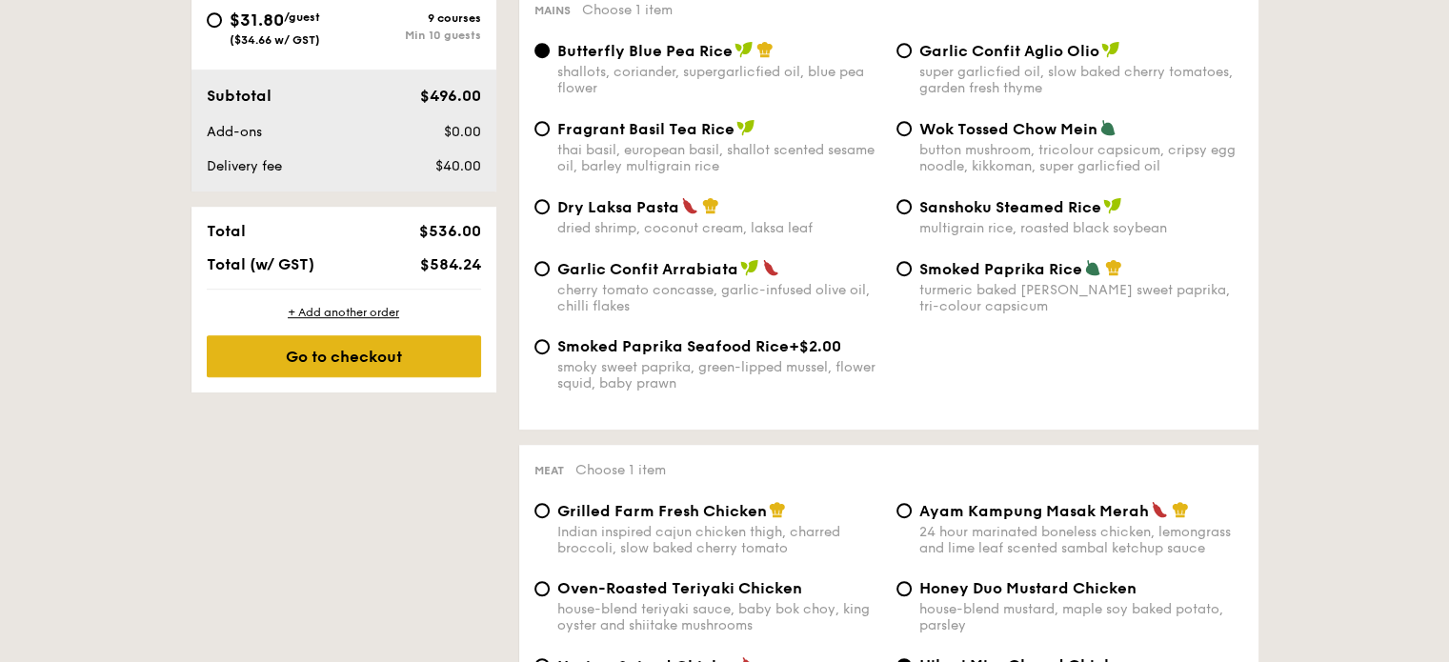
click at [331, 345] on div "Go to checkout" at bounding box center [344, 356] width 274 height 42
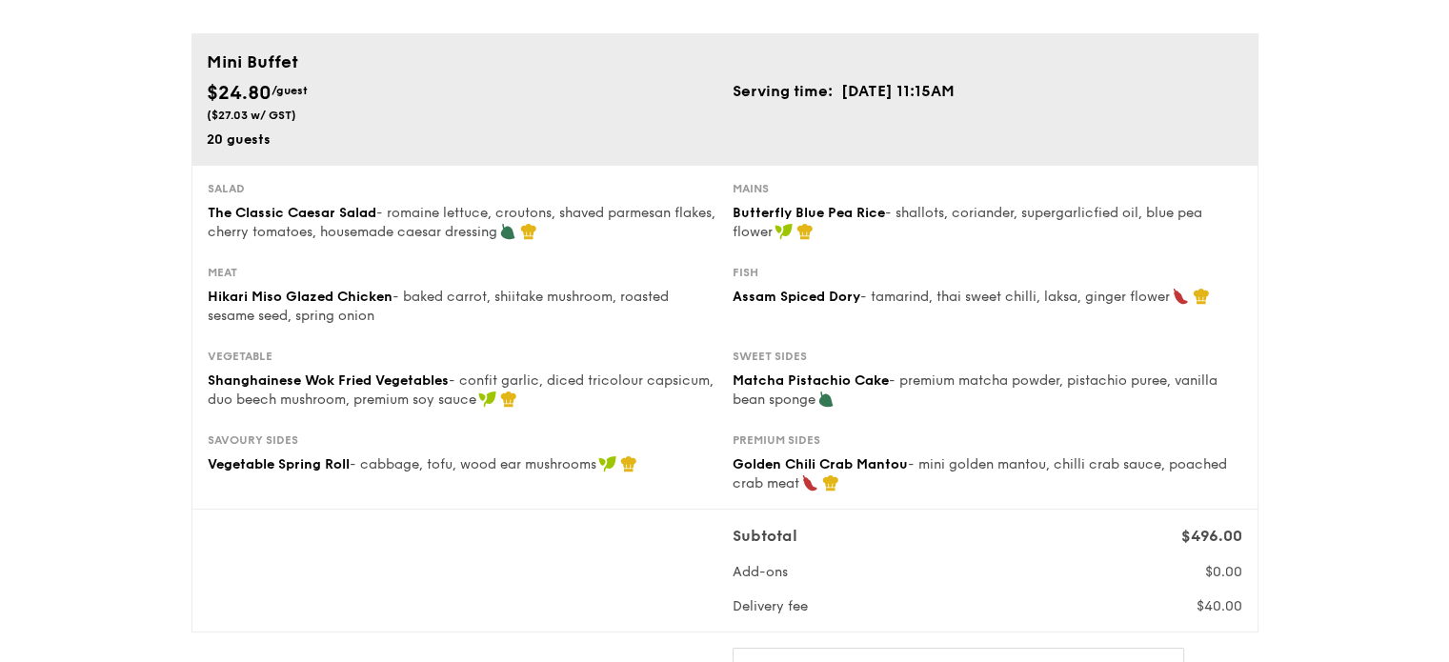
scroll to position [190, 0]
